Goal: Information Seeking & Learning: Check status

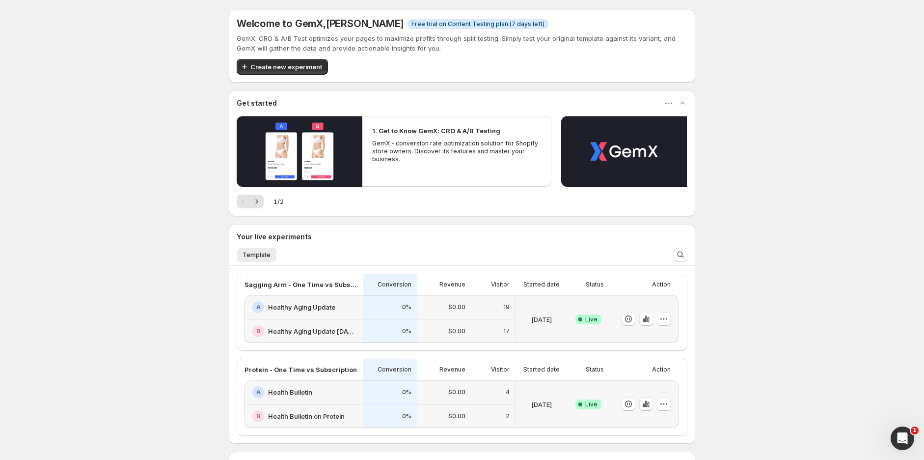
click at [333, 313] on div "A Healthy Aging Update" at bounding box center [304, 307] width 119 height 24
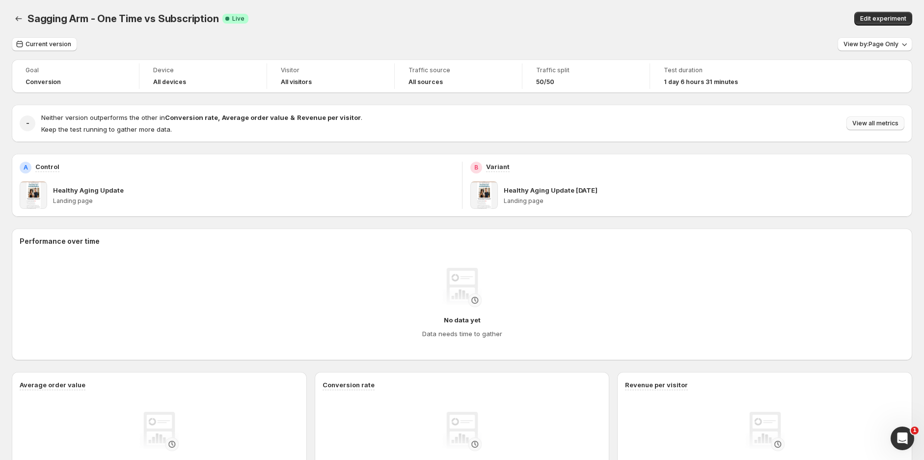
click at [877, 126] on span "View all metrics" at bounding box center [876, 123] width 46 height 8
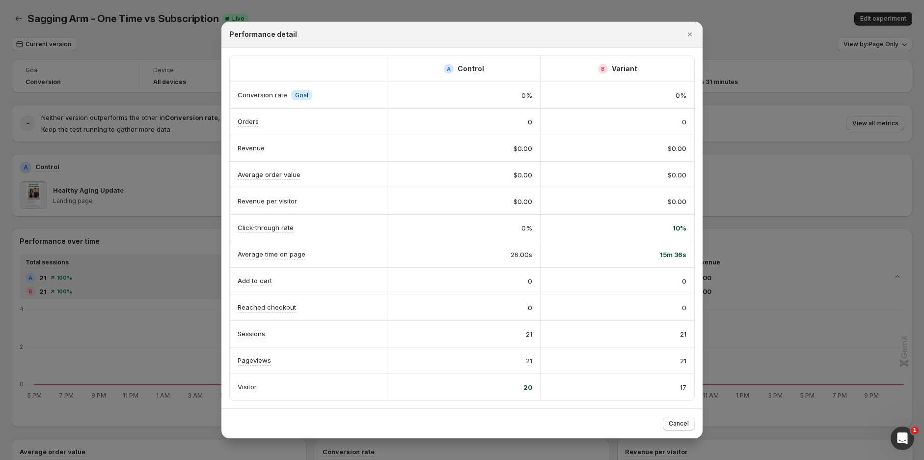
click at [693, 34] on icon "Close" at bounding box center [690, 34] width 10 height 10
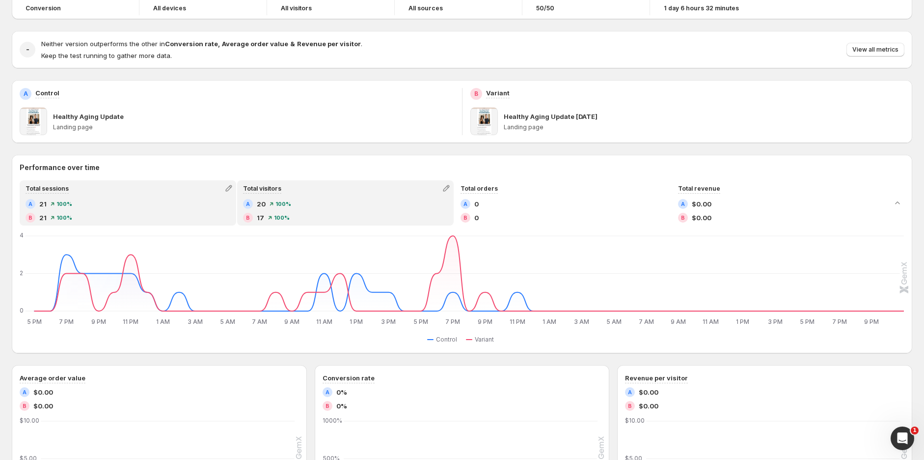
scroll to position [109, 0]
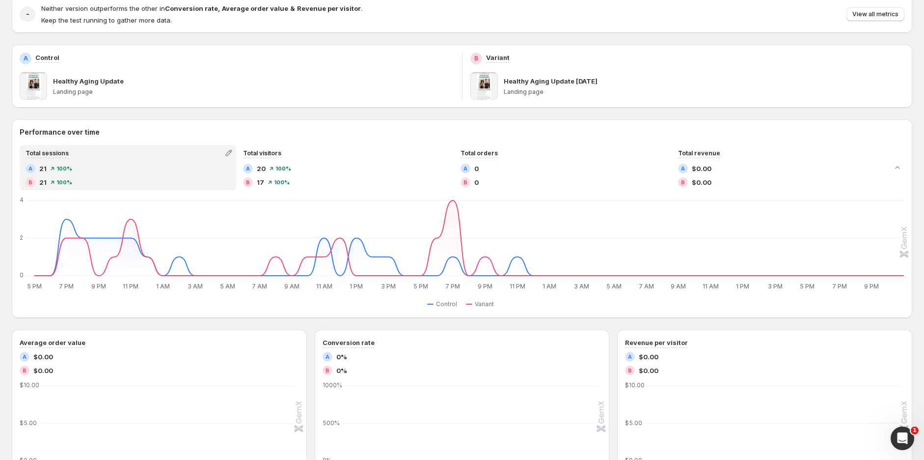
click at [162, 167] on div "A 21 100 %" at bounding box center [128, 169] width 205 height 10
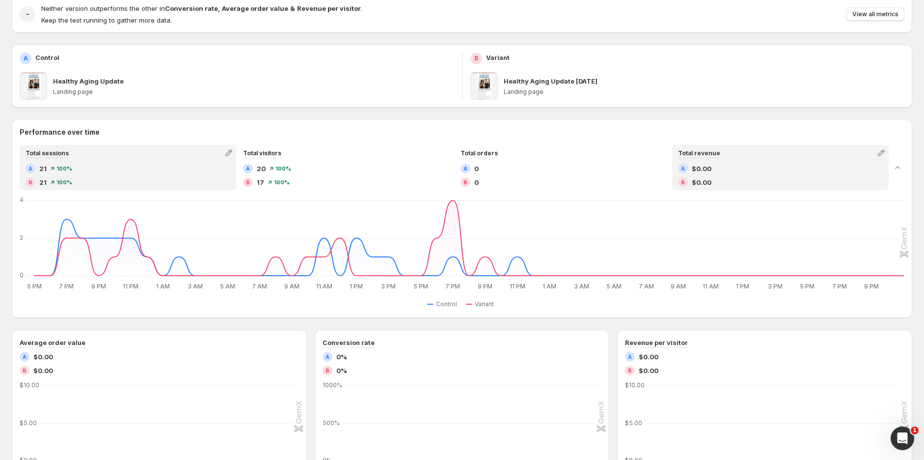
click at [814, 151] on div "Total revenue" at bounding box center [780, 153] width 215 height 14
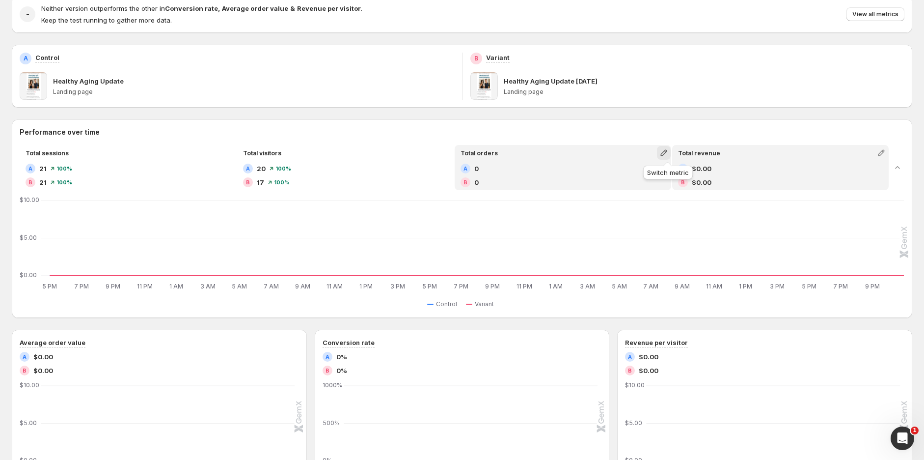
click at [667, 154] on icon "button" at bounding box center [664, 153] width 10 height 10
click at [639, 177] on span "Click-through rate" at bounding box center [668, 173] width 136 height 10
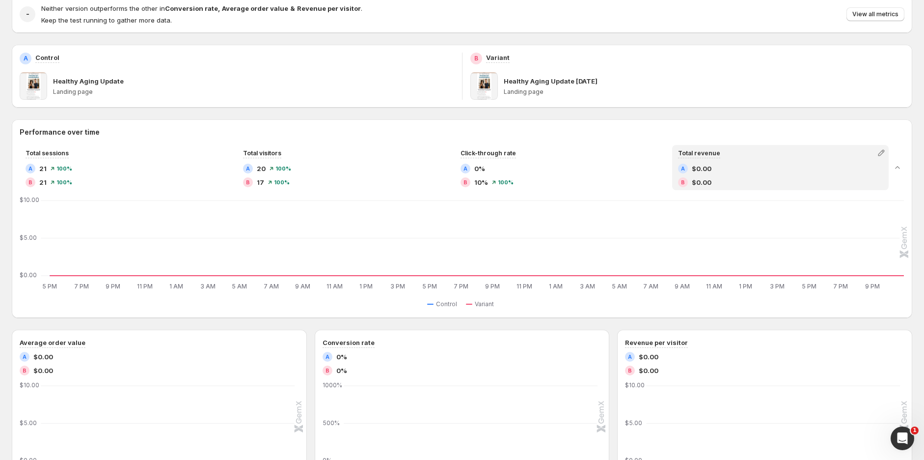
scroll to position [0, 0]
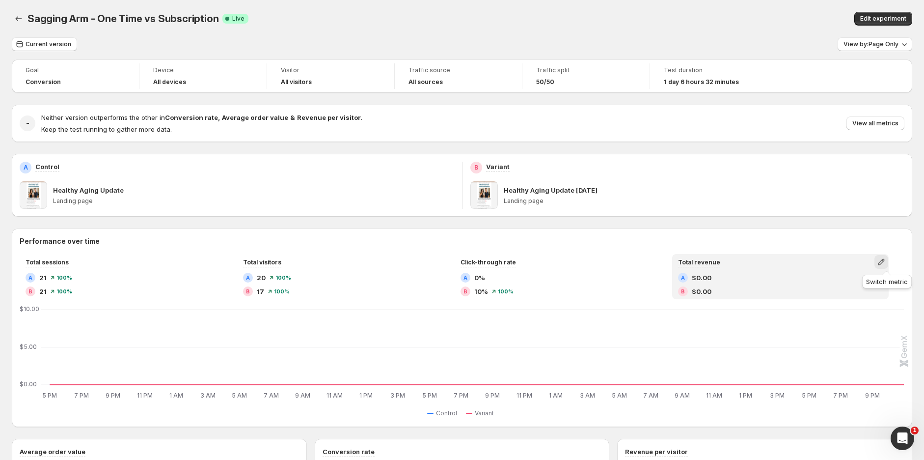
click at [887, 259] on icon "button" at bounding box center [882, 262] width 10 height 10
click at [838, 280] on span "Total orders" at bounding box center [852, 283] width 136 height 10
click at [875, 118] on button "View all metrics" at bounding box center [876, 123] width 58 height 14
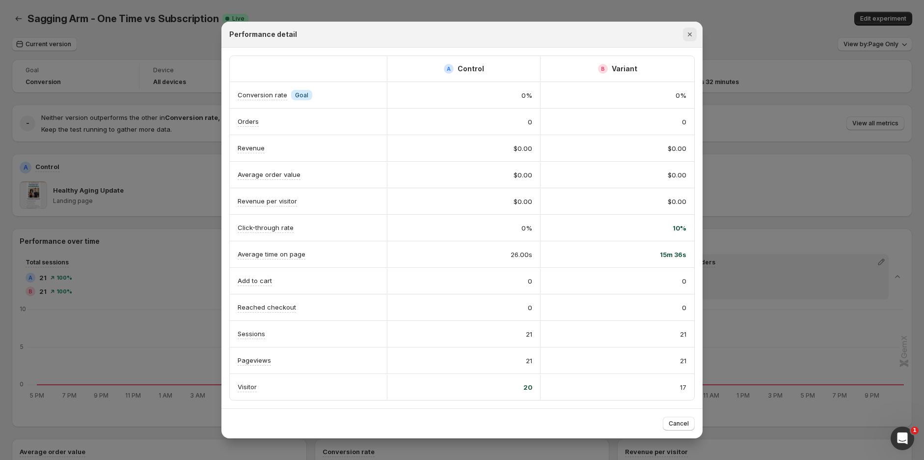
click at [688, 33] on icon "Close" at bounding box center [690, 34] width 10 height 10
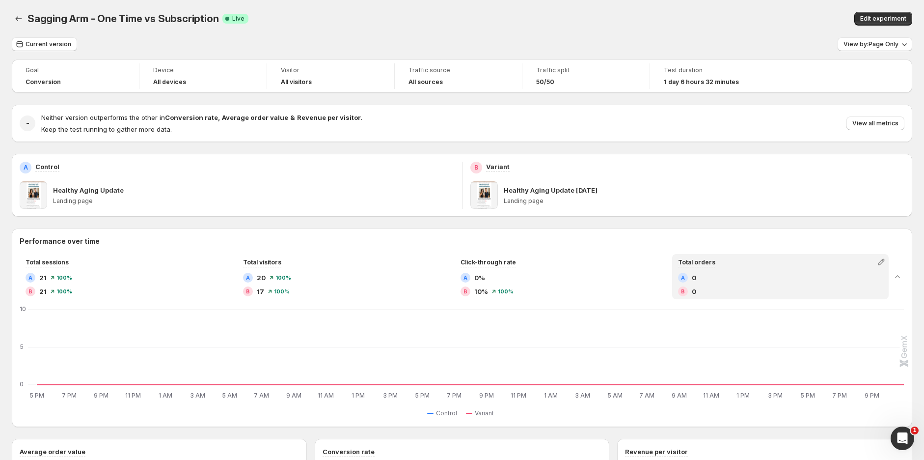
click at [621, 28] on div "Sagging Arm - One Time vs Subscription. This page is ready Sagging Arm - One Ti…" at bounding box center [462, 18] width 901 height 37
